Goal: Task Accomplishment & Management: Use online tool/utility

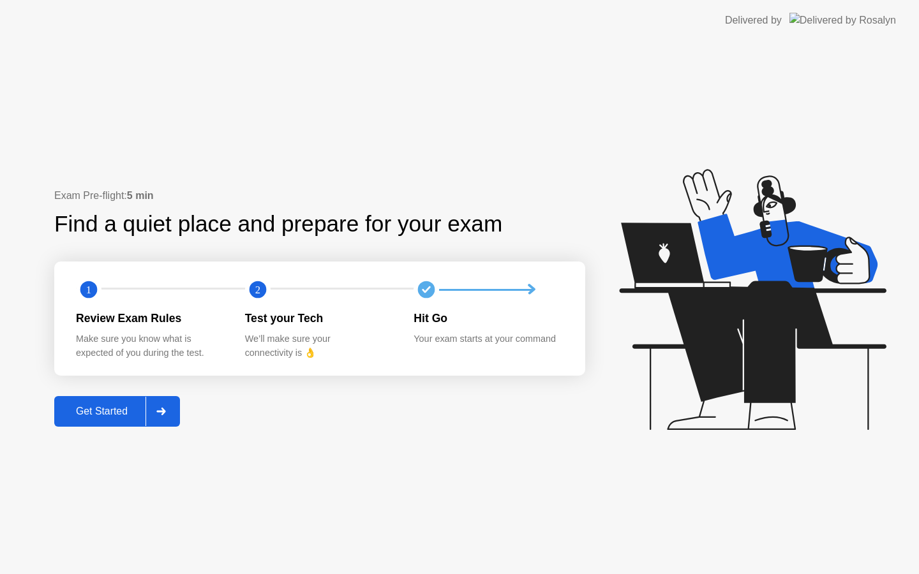
click at [78, 423] on button "Get Started" at bounding box center [117, 411] width 126 height 31
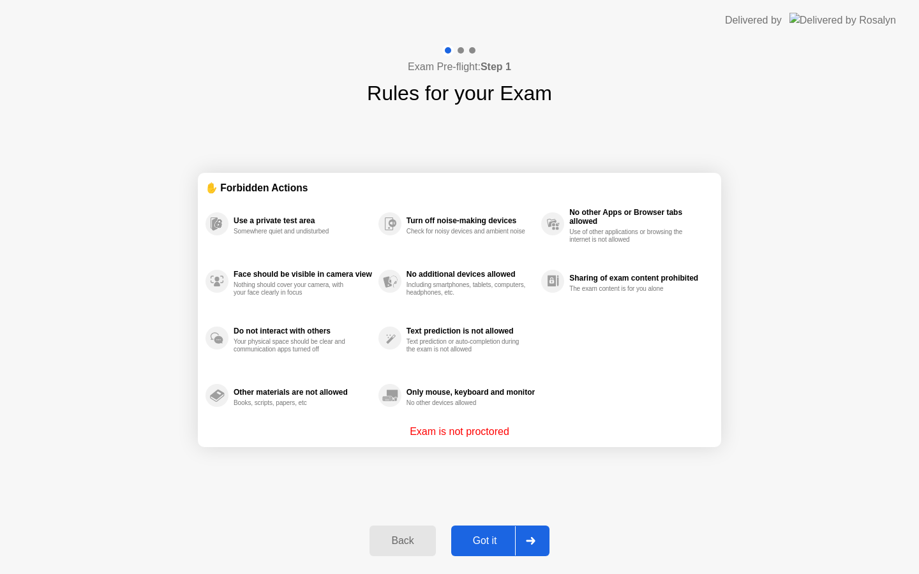
click at [503, 541] on div "Got it" at bounding box center [485, 540] width 60 height 11
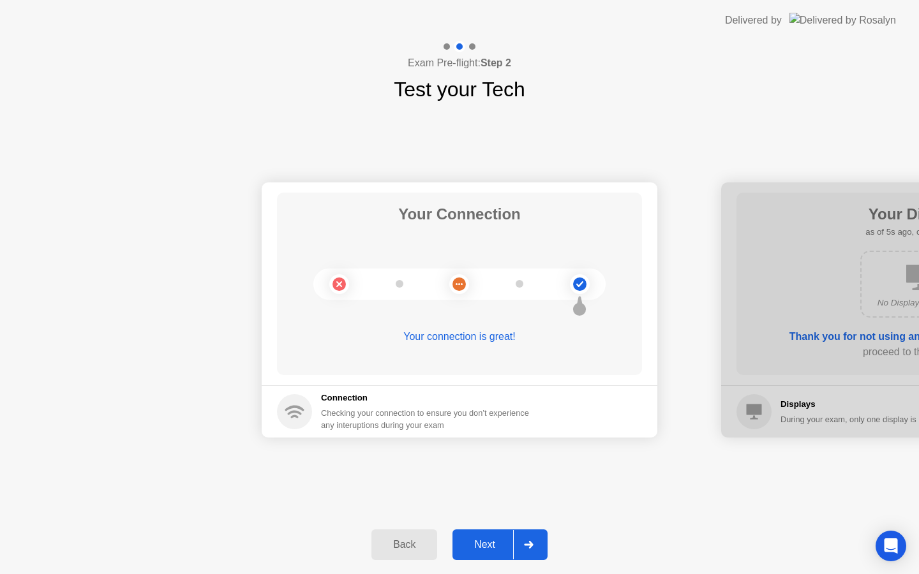
click at [532, 550] on div at bounding box center [528, 544] width 31 height 29
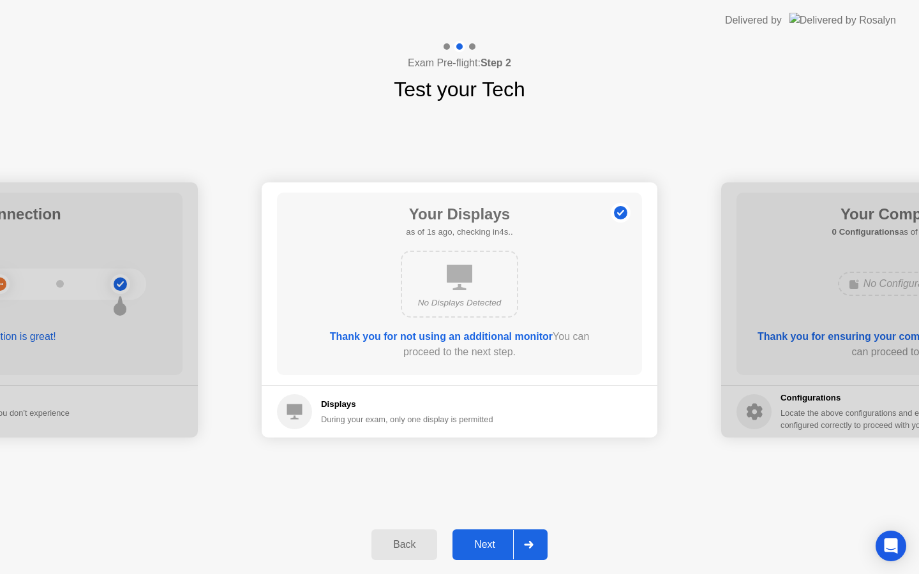
click at [532, 550] on div at bounding box center [528, 544] width 31 height 29
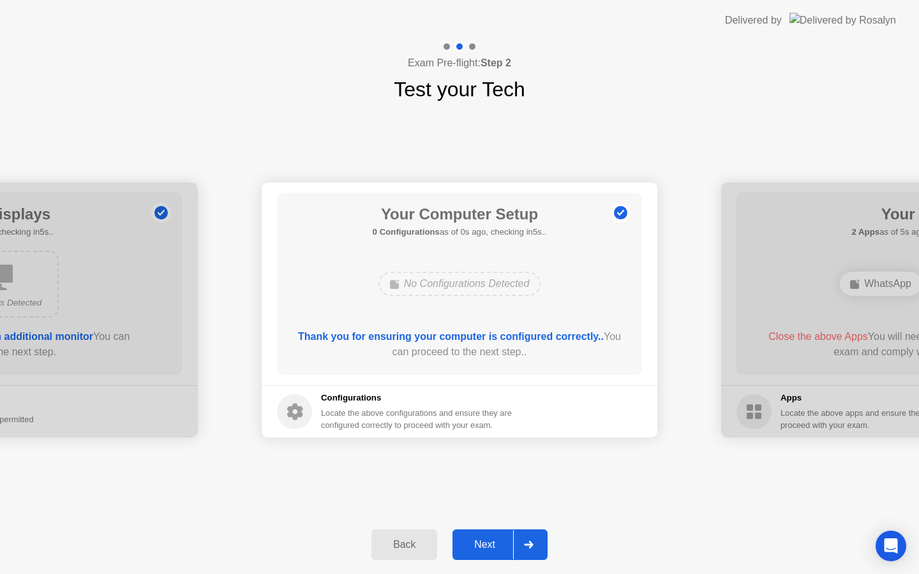
click at [532, 550] on div at bounding box center [528, 544] width 31 height 29
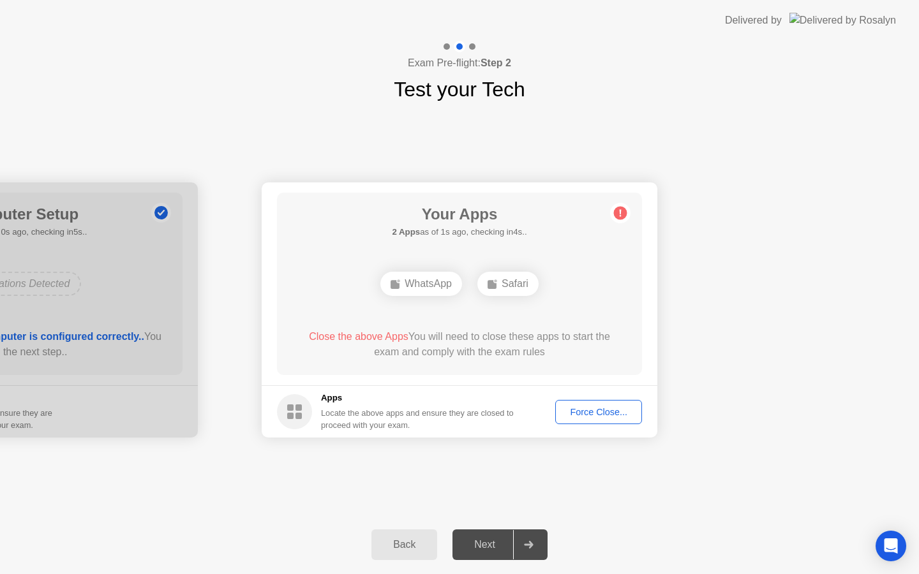
click at [567, 414] on div "Force Close..." at bounding box center [599, 412] width 78 height 10
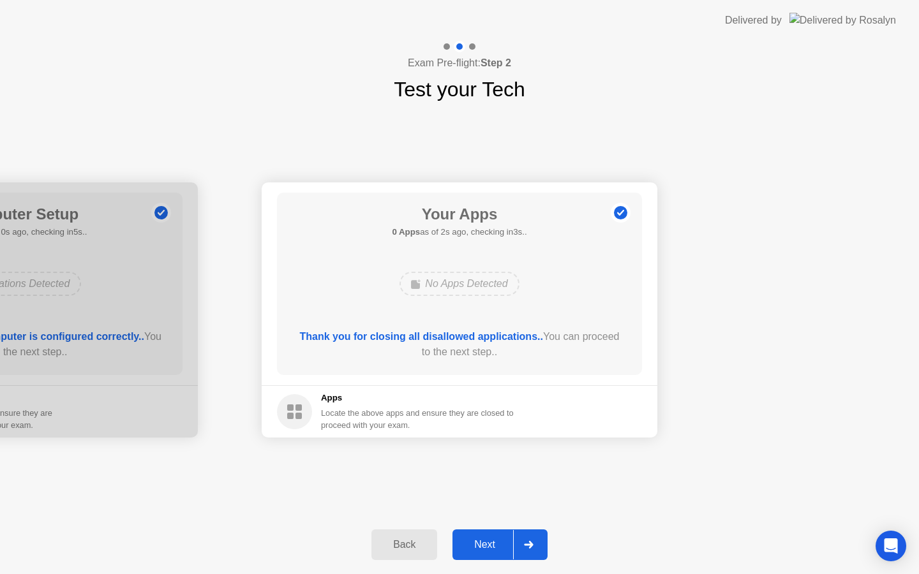
click at [525, 540] on div at bounding box center [528, 544] width 31 height 29
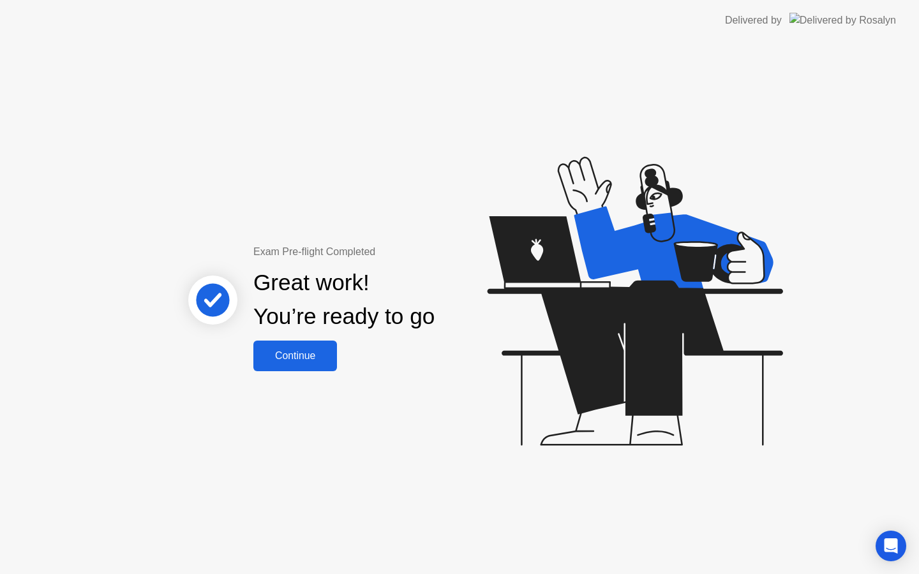
click at [308, 350] on div "Continue" at bounding box center [295, 355] width 76 height 11
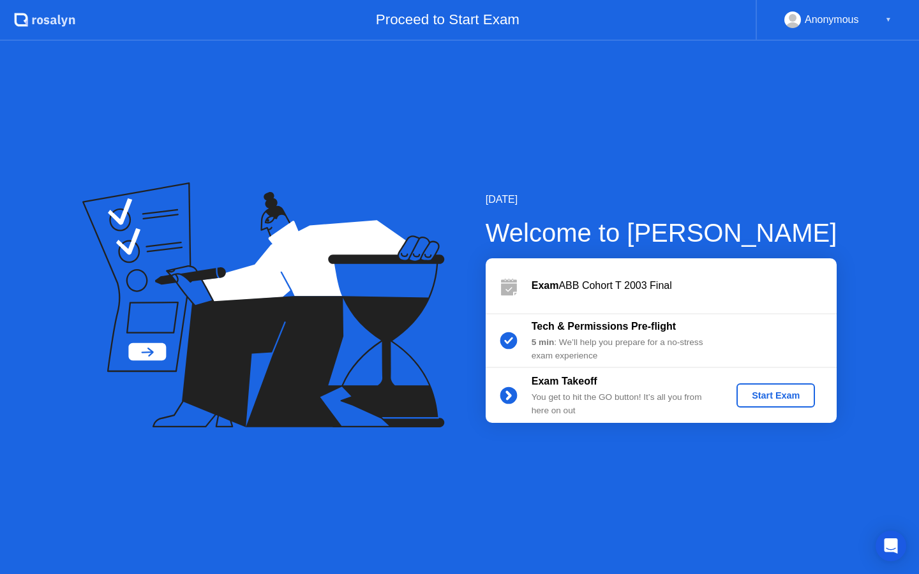
click at [760, 392] on div "Start Exam" at bounding box center [776, 396] width 68 height 10
